Goal: Task Accomplishment & Management: Manage account settings

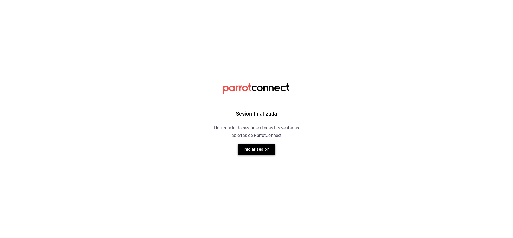
click at [261, 152] on button "Iniciar sesión" at bounding box center [257, 149] width 38 height 11
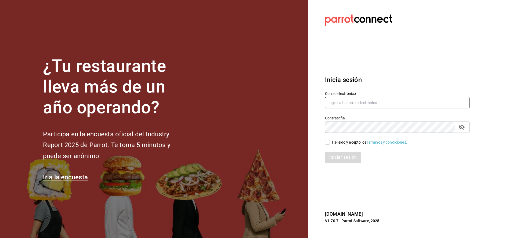
type input "[EMAIL_ADDRESS][DOMAIN_NAME]"
click at [328, 145] on div "Iniciar sesión" at bounding box center [394, 154] width 151 height 18
click at [328, 142] on input "He leído y acepto los Términos y condiciones." at bounding box center [327, 142] width 5 height 5
checkbox input "true"
click at [340, 159] on button "Iniciar sesión" at bounding box center [343, 157] width 37 height 11
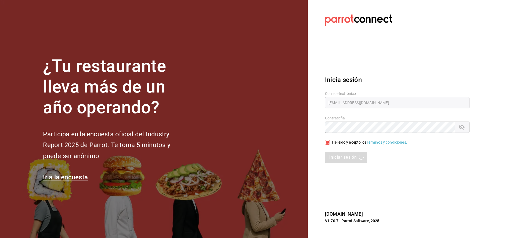
click at [404, 173] on section "Datos incorrectos. Verifica que tu Correo o Contraseña estén bien escritos. Ini…" at bounding box center [395, 119] width 175 height 238
type input "[EMAIL_ADDRESS][DOMAIN_NAME]"
click at [329, 142] on input "He leído y acepto los Términos y condiciones." at bounding box center [327, 142] width 5 height 5
checkbox input "true"
click at [335, 159] on button "Iniciar sesión" at bounding box center [343, 157] width 37 height 11
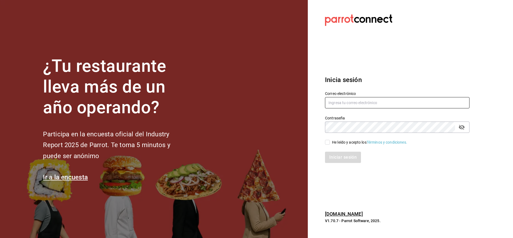
type input "[EMAIL_ADDRESS][DOMAIN_NAME]"
click at [328, 142] on input "He leído y acepto los Términos y condiciones." at bounding box center [327, 142] width 5 height 5
checkbox input "true"
click at [337, 154] on button "Iniciar sesión" at bounding box center [343, 157] width 37 height 11
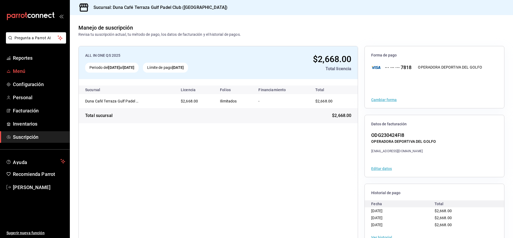
click at [21, 71] on span "Menú" at bounding box center [39, 70] width 52 height 7
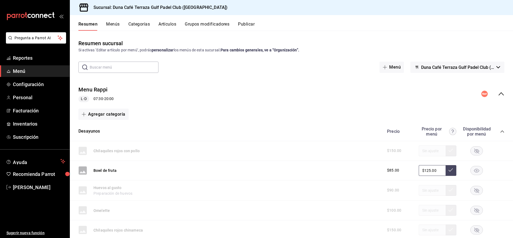
click at [21, 71] on span "Menú" at bounding box center [39, 70] width 52 height 7
click at [22, 70] on span "Menú" at bounding box center [39, 70] width 52 height 7
click at [171, 24] on button "Artículos" at bounding box center [168, 26] width 18 height 9
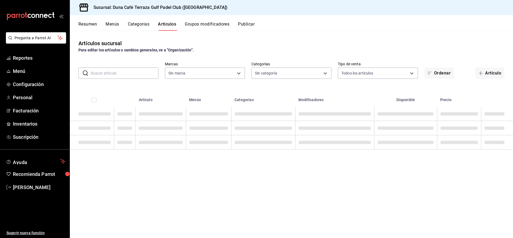
type input "a9e254c3-e23e-4e83-9c5c-d3e83948dfd2"
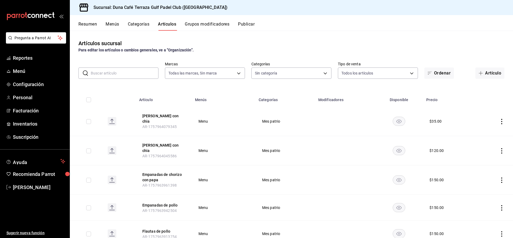
type input "f346853d-1670-4724-bd13-54036dfcb12d,b2610cbe-dd38-495a-b5e4-0bf419dbaeaf,bf813…"
click at [25, 72] on span "Menú" at bounding box center [39, 70] width 52 height 7
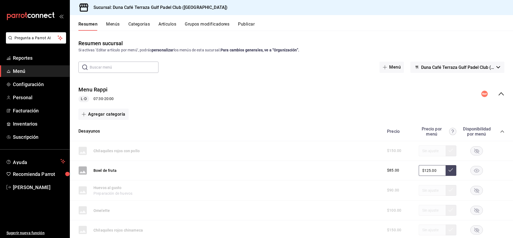
click at [174, 25] on button "Artículos" at bounding box center [168, 26] width 18 height 9
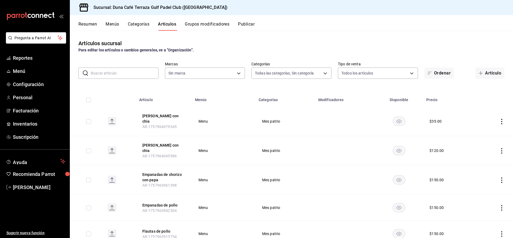
type input "f346853d-1670-4724-bd13-54036dfcb12d,b2610cbe-dd38-495a-b5e4-0bf419dbaeaf,bf813…"
type input "a9e254c3-e23e-4e83-9c5c-d3e83948dfd2"
click at [499, 148] on icon "actions" at bounding box center [501, 150] width 5 height 5
click at [477, 158] on span "Editar" at bounding box center [481, 158] width 14 height 6
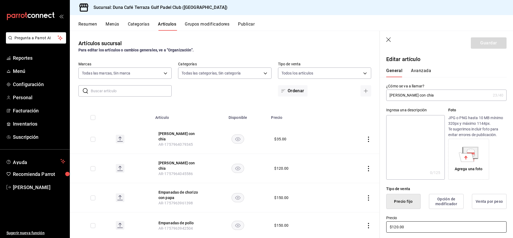
click at [398, 228] on input "$120.00" at bounding box center [447, 226] width 120 height 11
type input "$140.00"
click at [485, 45] on button "Guardar" at bounding box center [489, 42] width 36 height 11
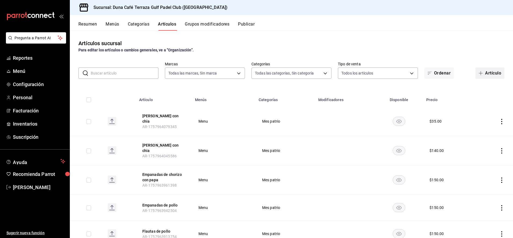
click at [479, 73] on icon "button" at bounding box center [481, 73] width 4 height 4
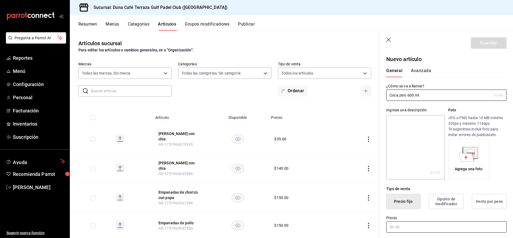
type input "Coca zero 600 ml"
click at [397, 229] on input "text" at bounding box center [447, 226] width 120 height 11
type input "$40.00"
click at [484, 43] on button "Guardar" at bounding box center [489, 42] width 36 height 11
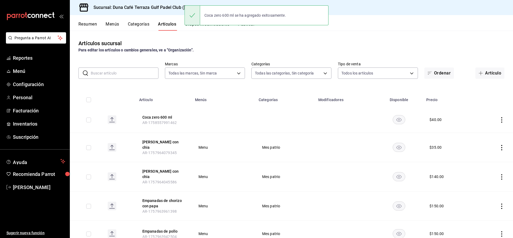
click at [499, 121] on icon "actions" at bounding box center [501, 119] width 5 height 5
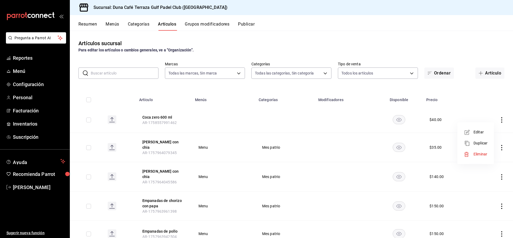
click at [480, 131] on span "Editar" at bounding box center [481, 132] width 14 height 6
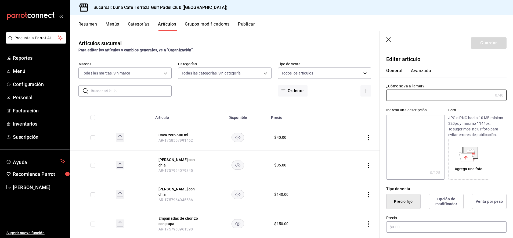
type input "Coca zero 600 ml"
type input "AR-1758557991462"
type input "$40.00"
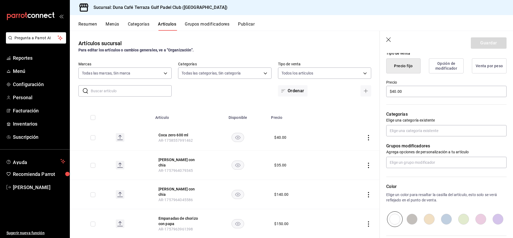
scroll to position [138, 0]
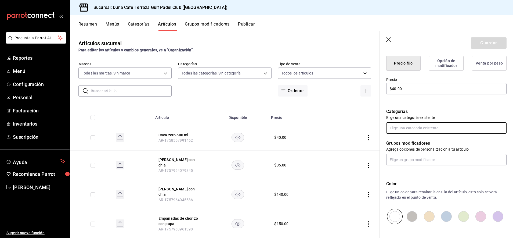
click at [411, 126] on input "text" at bounding box center [447, 127] width 120 height 11
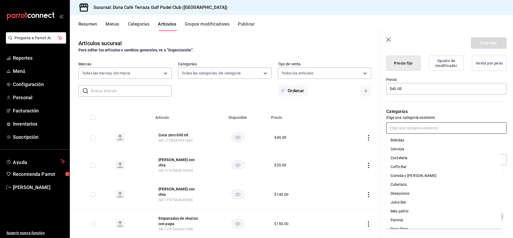
click at [403, 141] on li "Bebidas" at bounding box center [444, 140] width 115 height 9
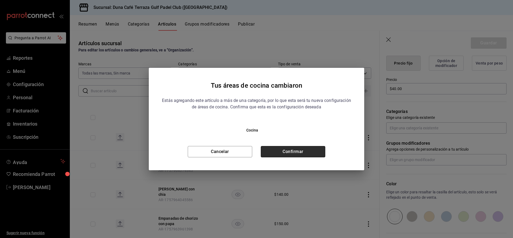
click at [315, 153] on button "Confirmar" at bounding box center [293, 151] width 65 height 11
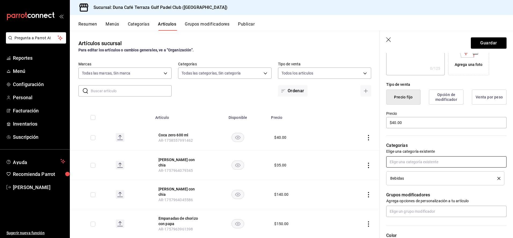
scroll to position [134, 0]
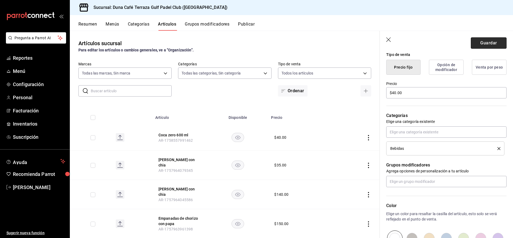
click at [479, 47] on button "Guardar" at bounding box center [489, 42] width 36 height 11
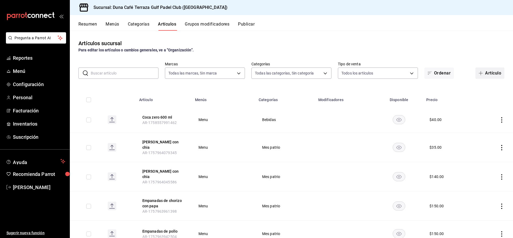
click at [481, 72] on icon "button" at bounding box center [481, 73] width 0 height 4
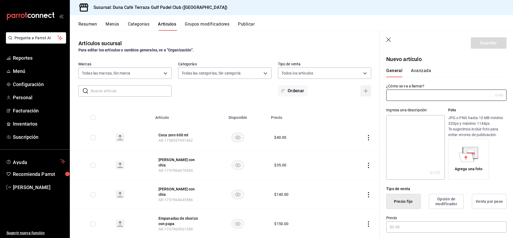
type input "AR-1758558077860"
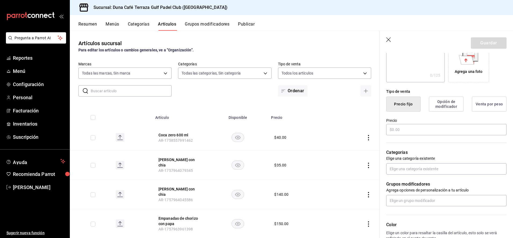
scroll to position [98, 0]
type input "Coca Regular 600 ml"
click at [416, 167] on input "text" at bounding box center [447, 167] width 120 height 11
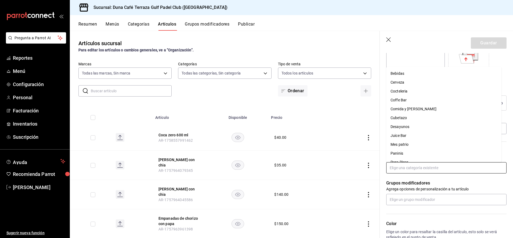
click at [404, 74] on li "Bebidas" at bounding box center [444, 73] width 115 height 9
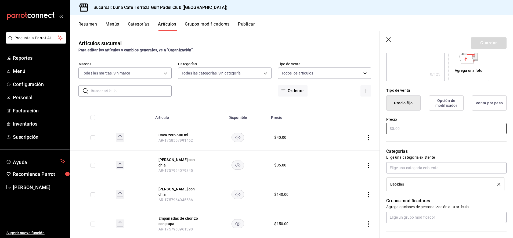
click at [409, 130] on input "text" at bounding box center [447, 128] width 120 height 11
type input "$40.00"
click at [393, 170] on input "text" at bounding box center [447, 167] width 120 height 11
type input "r"
type input "b"
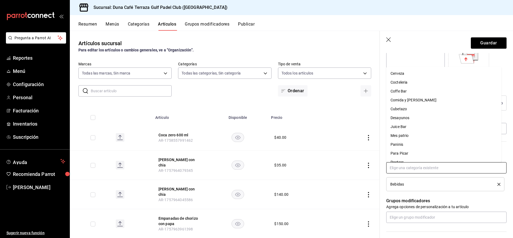
scroll to position [24, 0]
click at [385, 186] on div "Categorías Elige una categoría existente Bebidas" at bounding box center [443, 163] width 127 height 56
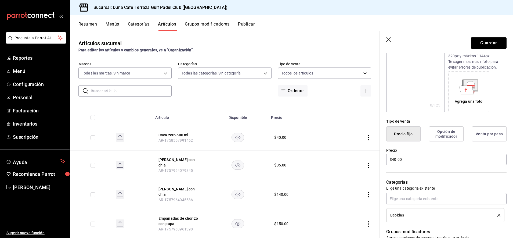
scroll to position [69, 0]
click at [396, 199] on input "text" at bounding box center [447, 197] width 120 height 11
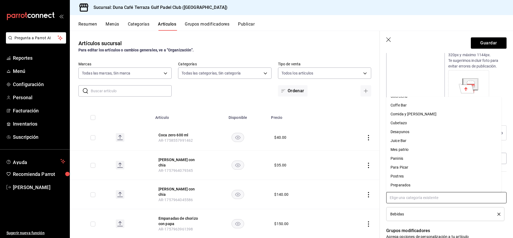
scroll to position [24, 0]
click at [384, 81] on div "Ingresa una descripción x 0 /125 ​ Foto JPG o PNG hasta 10 MB mínimo 320px y má…" at bounding box center [443, 71] width 127 height 79
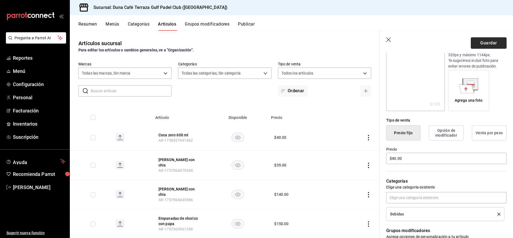
click at [483, 42] on button "Guardar" at bounding box center [489, 42] width 36 height 11
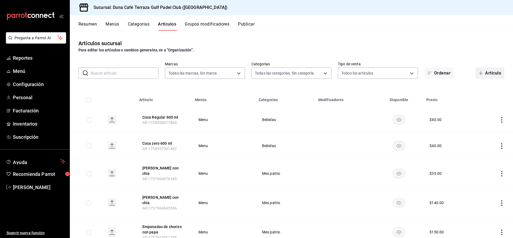
click at [479, 72] on span "button" at bounding box center [482, 73] width 6 height 4
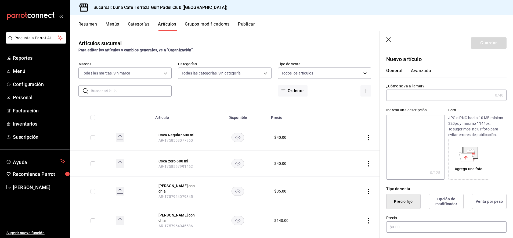
click at [189, 87] on div "​ ​ Marcas Todas las marcas, Sin marca a9e254c3-e23e-4e83-9c5c-d3e83948dfd2 Cat…" at bounding box center [225, 79] width 310 height 35
click at [127, 94] on input "text" at bounding box center [131, 90] width 81 height 11
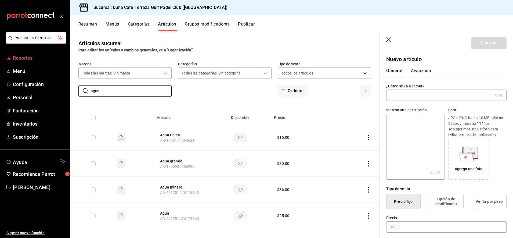
type input "agua"
click at [28, 56] on span "Reportes" at bounding box center [39, 57] width 52 height 7
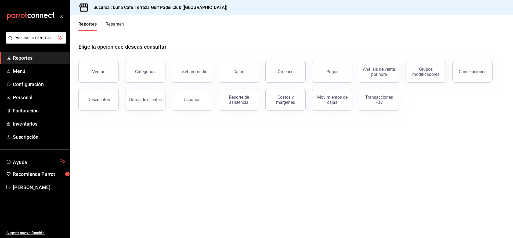
click at [28, 56] on span "Reportes" at bounding box center [39, 57] width 52 height 7
